Goal: Check status: Check status

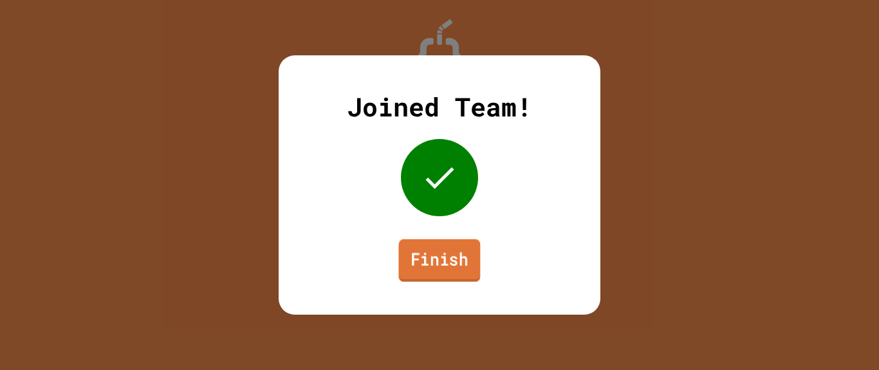
click at [452, 263] on link "Finish" at bounding box center [439, 260] width 82 height 42
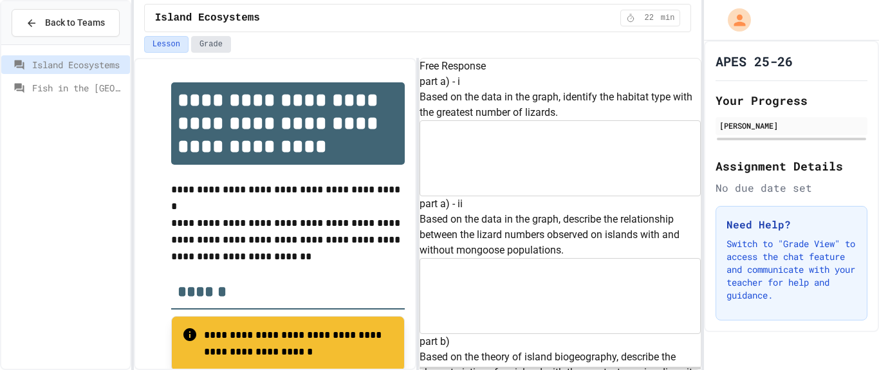
click at [208, 50] on button "Grade" at bounding box center [211, 44] width 40 height 17
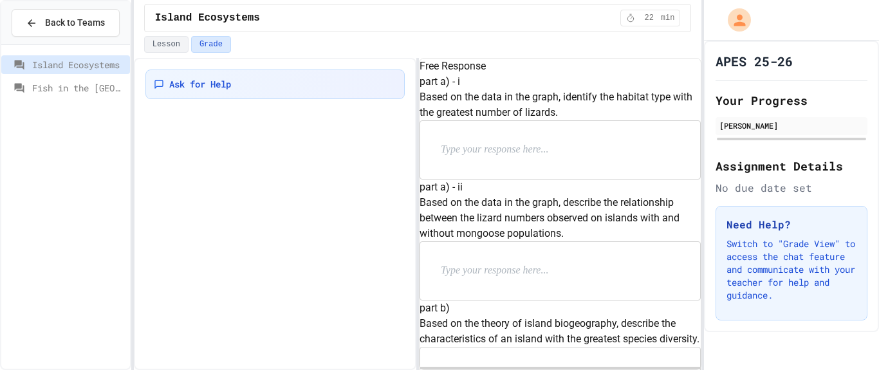
click at [81, 91] on span "Fish in the [GEOGRAPHIC_DATA]" at bounding box center [78, 88] width 93 height 14
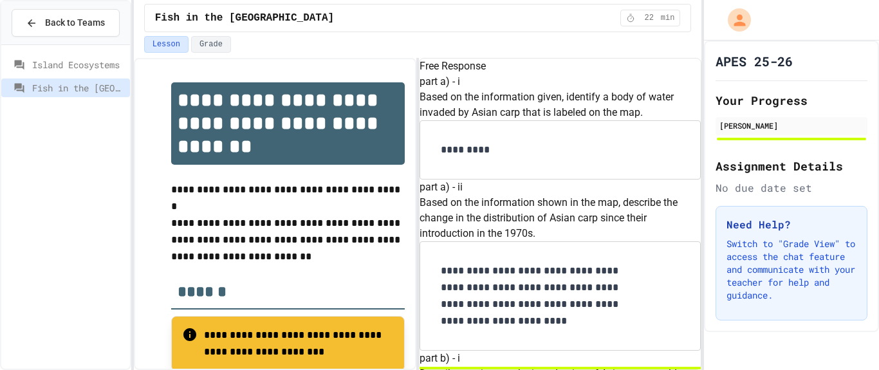
scroll to position [213, 0]
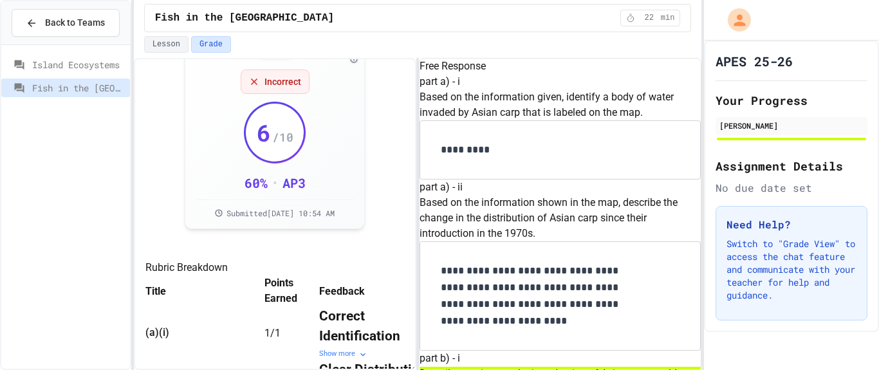
scroll to position [35, 0]
